Goal: Navigation & Orientation: Find specific page/section

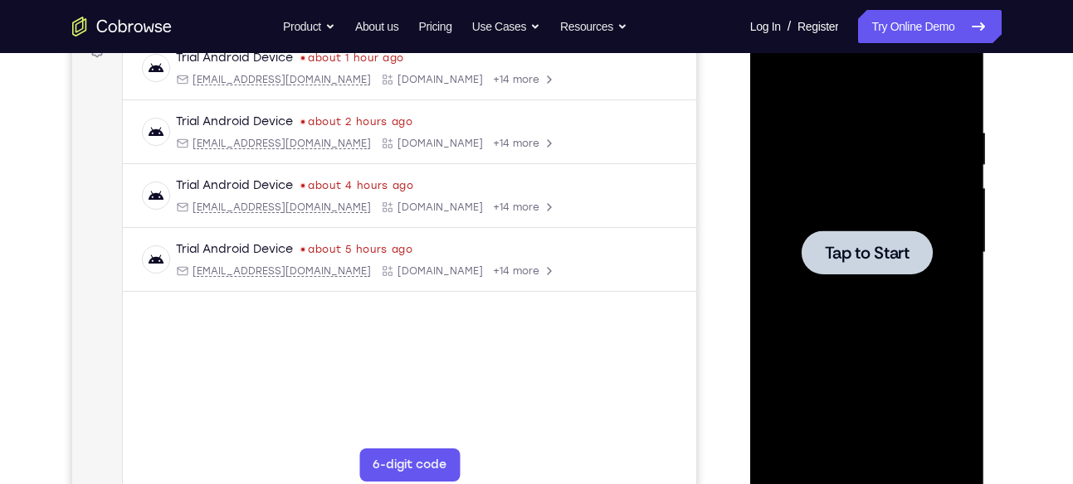
click at [898, 266] on div at bounding box center [866, 253] width 131 height 44
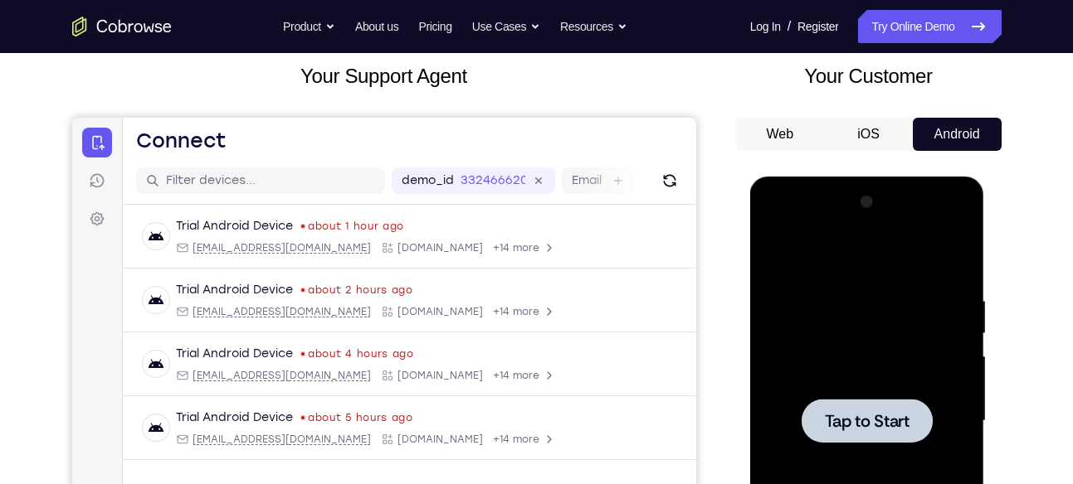
scroll to position [96, 0]
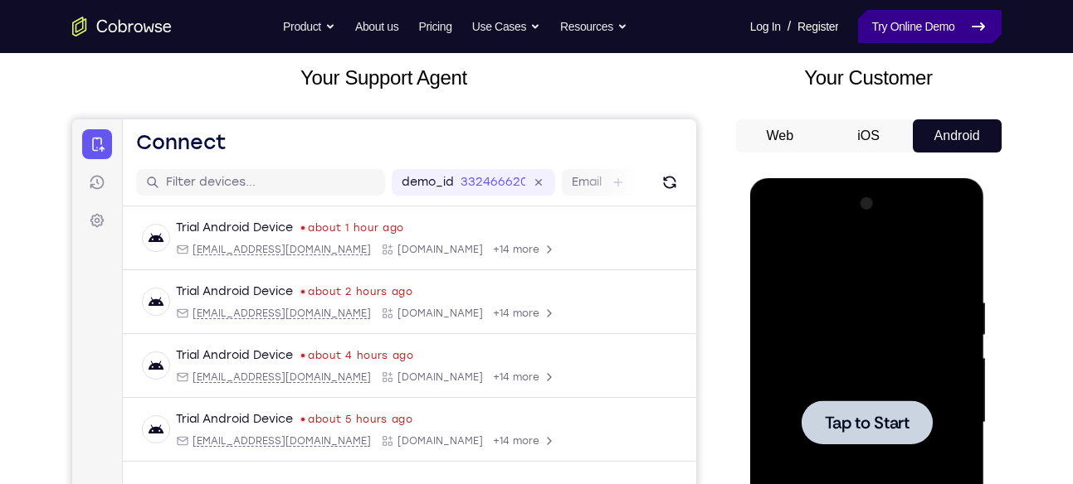
click at [883, 32] on link "Try Online Demo" at bounding box center [929, 26] width 143 height 33
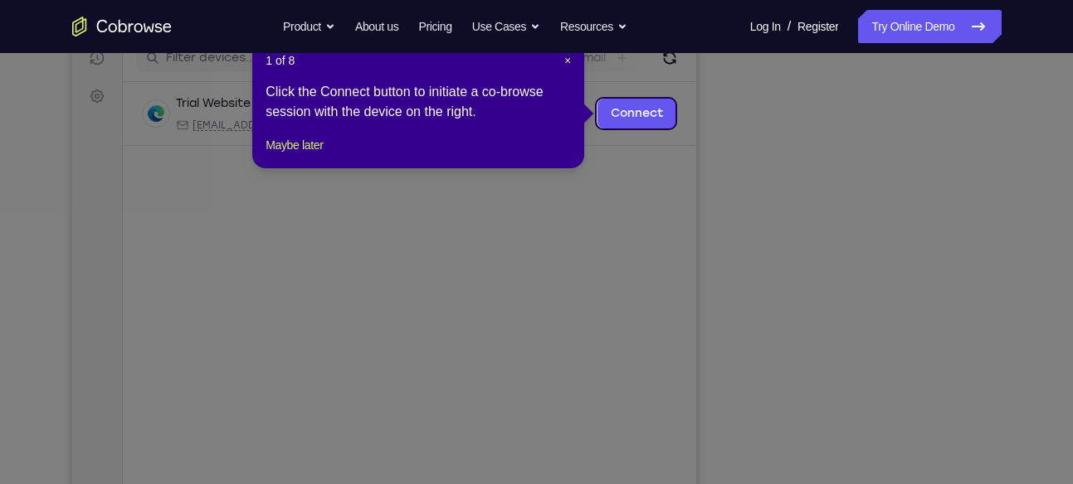
scroll to position [220, 0]
click at [561, 64] on header "1 of 8 ×" at bounding box center [417, 61] width 305 height 17
click at [567, 62] on span "×" at bounding box center [567, 61] width 7 height 13
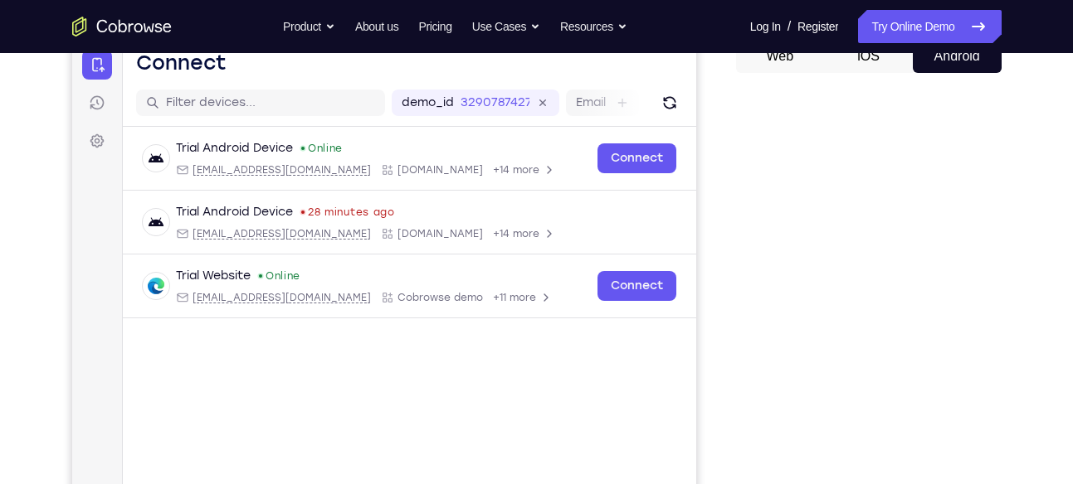
scroll to position [170, 0]
